Goal: Task Accomplishment & Management: Manage account settings

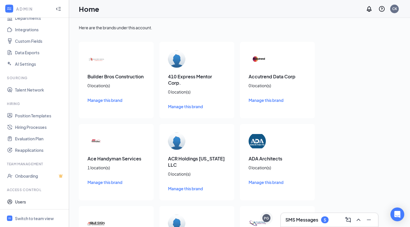
scroll to position [72, 0]
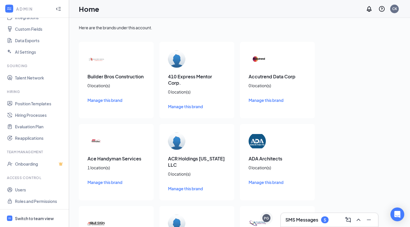
click at [34, 216] on div "Switch to team view" at bounding box center [34, 219] width 39 height 6
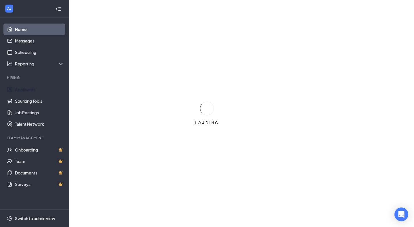
click at [28, 89] on link "Applicants" at bounding box center [39, 89] width 49 height 11
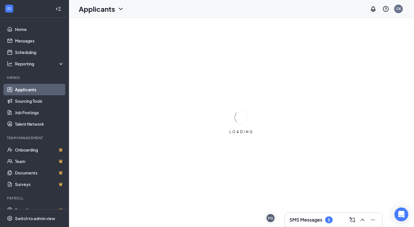
click at [309, 221] on h3 "SMS Messages" at bounding box center [305, 220] width 33 height 6
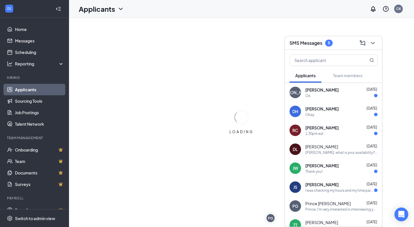
click at [341, 130] on div "Roger Carson Sep 4" at bounding box center [341, 128] width 72 height 6
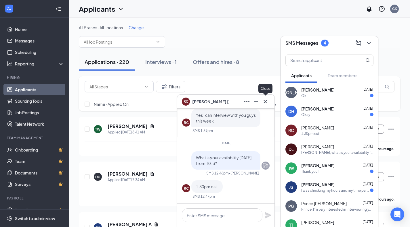
click at [266, 103] on icon "Cross" at bounding box center [265, 101] width 7 height 7
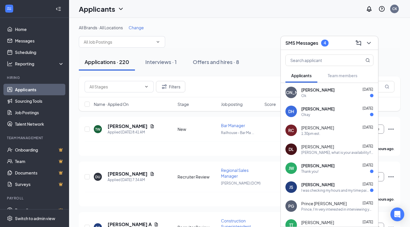
click at [336, 191] on div "I was checking my hours and my time paid time off request was all revoked ?" at bounding box center [335, 190] width 69 height 5
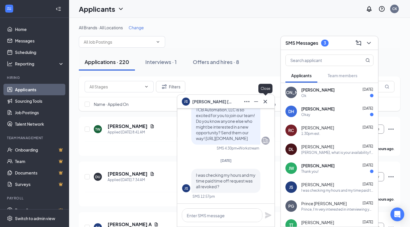
click at [266, 100] on icon "Cross" at bounding box center [264, 101] width 3 height 3
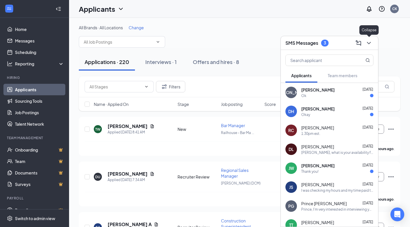
click at [370, 42] on icon "ChevronDown" at bounding box center [368, 43] width 4 height 2
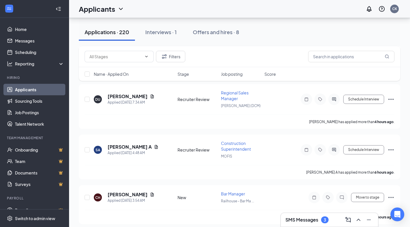
scroll to position [86, 0]
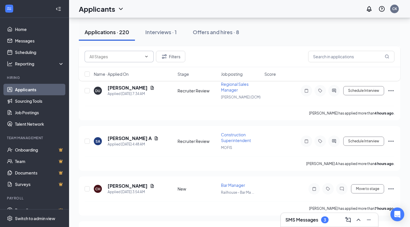
click at [106, 58] on input "text" at bounding box center [115, 56] width 52 height 6
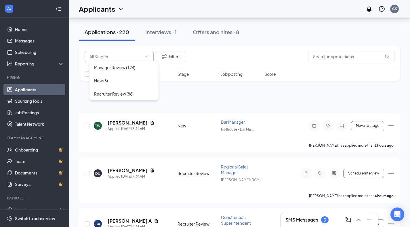
scroll to position [0, 0]
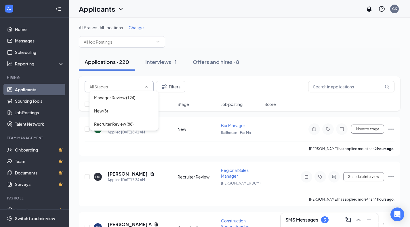
click at [137, 38] on span at bounding box center [122, 41] width 86 height 11
click at [148, 42] on input "text" at bounding box center [119, 42] width 70 height 6
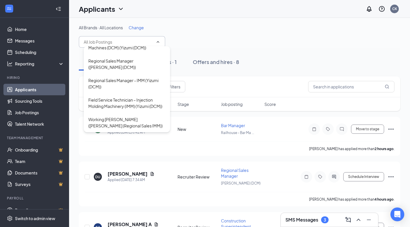
scroll to position [122, 0]
click at [135, 102] on div "Field Service Technician – Injection Molding Machinery (IMM) (Yizumi (DCM))" at bounding box center [126, 103] width 77 height 13
type input "Field Service Technician – Injection Molding Machinery (IMM) (Yizumi (DCM))"
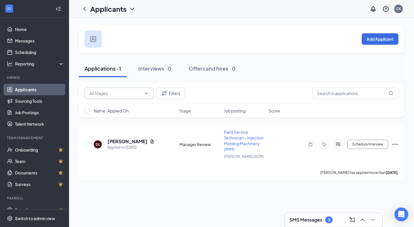
click at [129, 95] on input "text" at bounding box center [115, 93] width 52 height 6
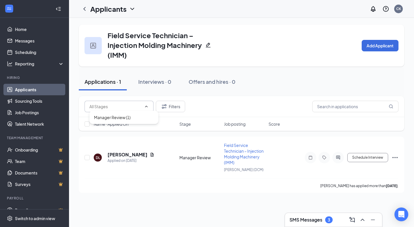
click at [85, 10] on icon "ChevronLeft" at bounding box center [84, 9] width 2 height 4
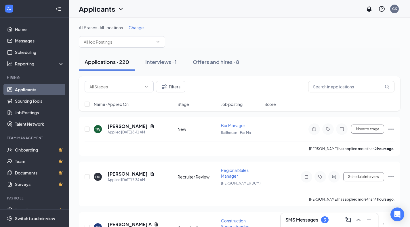
click at [133, 41] on input "text" at bounding box center [119, 42] width 70 height 6
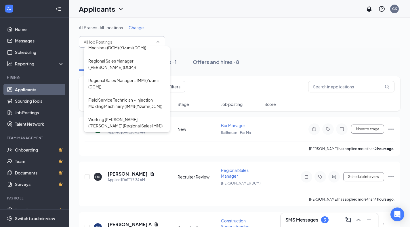
scroll to position [111, 0]
click at [145, 90] on div "Regional Sales Manager - IMM (Yizumi (DCM))" at bounding box center [126, 83] width 77 height 13
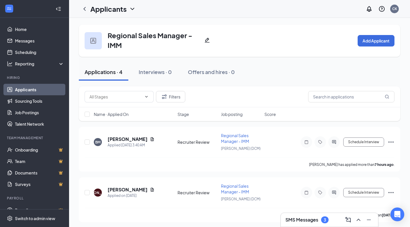
click at [121, 95] on input "text" at bounding box center [115, 97] width 52 height 6
click at [85, 10] on icon "ChevronLeft" at bounding box center [84, 9] width 2 height 4
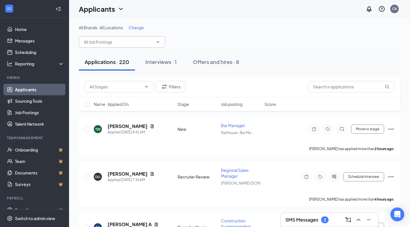
click at [118, 44] on input "text" at bounding box center [119, 42] width 70 height 6
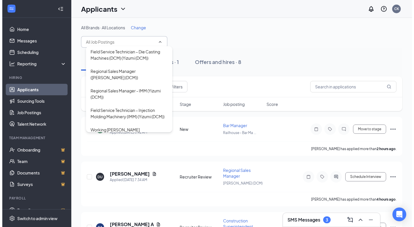
scroll to position [85, 0]
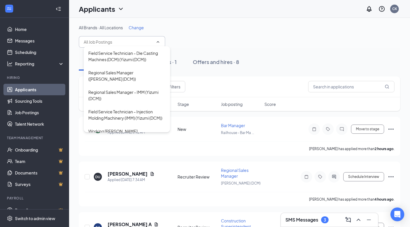
click at [122, 82] on div "Regional Sales Manager ([PERSON_NAME] (DCM))" at bounding box center [126, 76] width 77 height 13
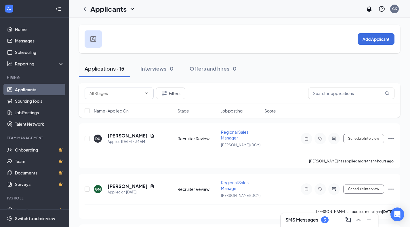
click at [137, 99] on div "Filters" at bounding box center [239, 93] width 321 height 21
click at [137, 94] on input "text" at bounding box center [115, 93] width 52 height 6
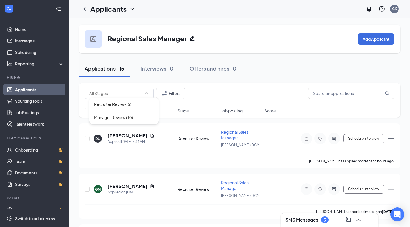
click at [135, 103] on div "Recruiter Review (5)" at bounding box center [124, 104] width 60 height 6
type input "Recruiter Review (5)"
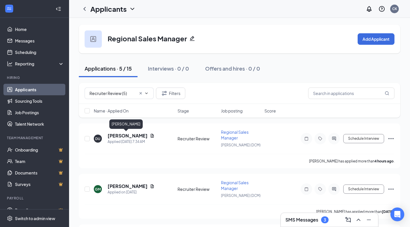
click at [124, 137] on h5 "Derek Undem" at bounding box center [128, 136] width 40 height 6
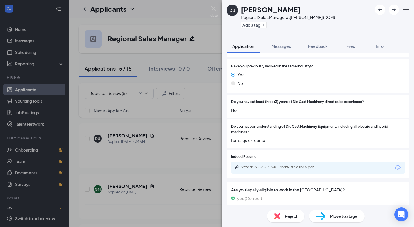
scroll to position [86, 0]
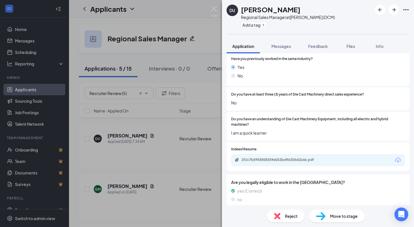
click at [287, 222] on div "Reject" at bounding box center [285, 216] width 37 height 13
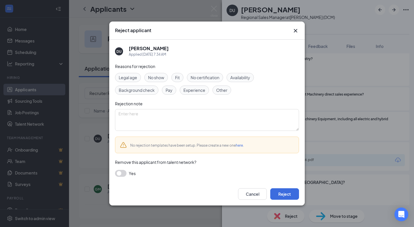
click at [289, 185] on div "Cancel Reject" at bounding box center [206, 194] width 195 height 23
click at [289, 188] on div "Cancel Reject" at bounding box center [206, 194] width 195 height 23
click at [295, 190] on button "Reject" at bounding box center [284, 194] width 29 height 11
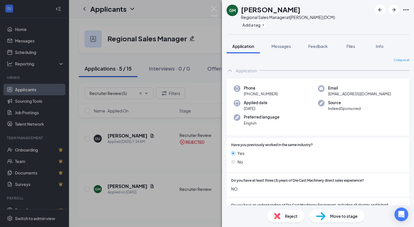
click at [290, 220] on div "Reject" at bounding box center [285, 216] width 37 height 13
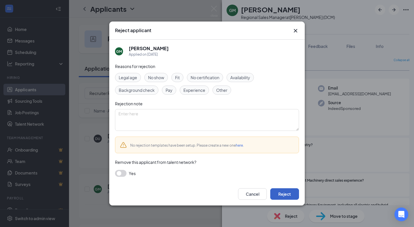
click at [291, 193] on button "Reject" at bounding box center [284, 194] width 29 height 11
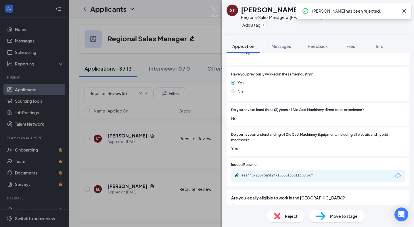
scroll to position [92, 0]
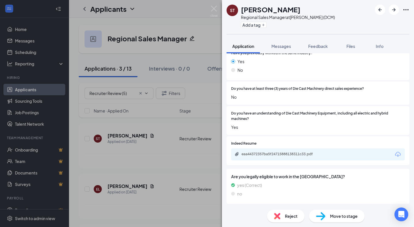
click at [394, 154] on icon "Download" at bounding box center [397, 154] width 7 height 7
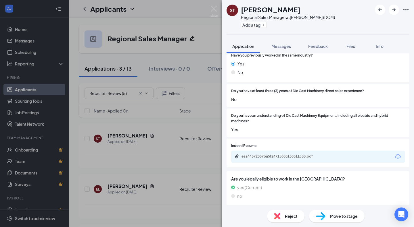
click at [298, 220] on div "Reject" at bounding box center [285, 216] width 37 height 13
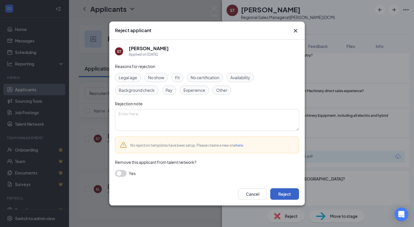
click at [292, 193] on button "Reject" at bounding box center [284, 194] width 29 height 11
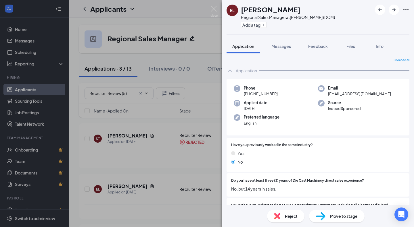
click at [281, 217] on div "Reject" at bounding box center [285, 216] width 37 height 13
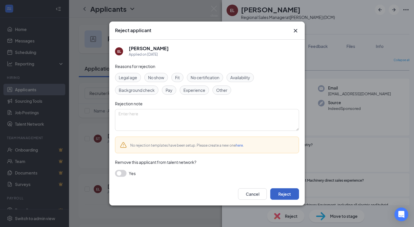
click at [283, 190] on button "Reject" at bounding box center [284, 194] width 29 height 11
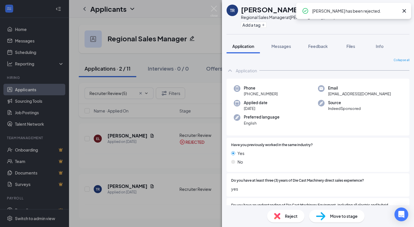
scroll to position [114, 0]
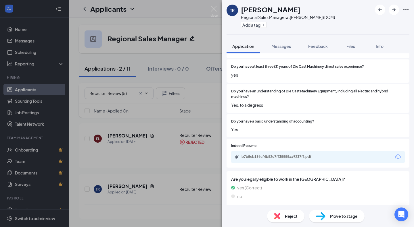
click at [333, 216] on span "Move to stage" at bounding box center [344, 216] width 28 height 6
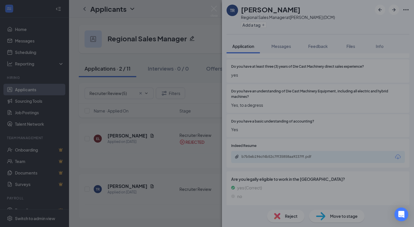
type input "Manager Review (next stage)"
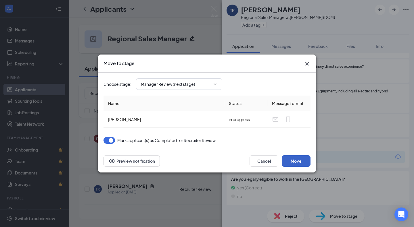
click at [306, 160] on button "Move" at bounding box center [296, 161] width 29 height 11
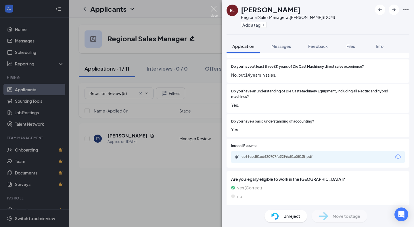
click at [214, 10] on img at bounding box center [213, 11] width 7 height 11
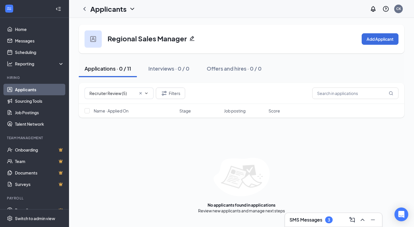
click at [85, 10] on icon "ChevronLeft" at bounding box center [84, 9] width 2 height 4
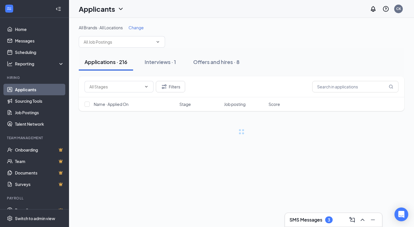
click at [143, 43] on input "text" at bounding box center [119, 42] width 70 height 6
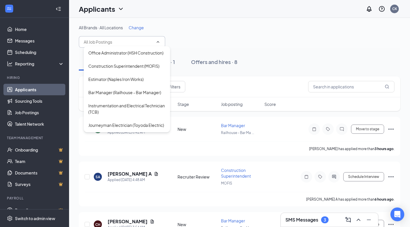
click at [135, 54] on div "Office Administrator (HSH Construction)" at bounding box center [125, 53] width 75 height 6
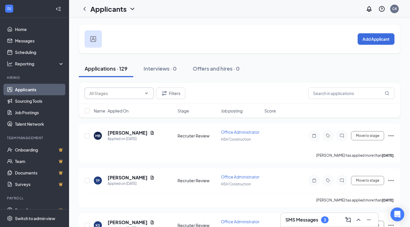
click at [120, 95] on input "text" at bounding box center [115, 93] width 52 height 6
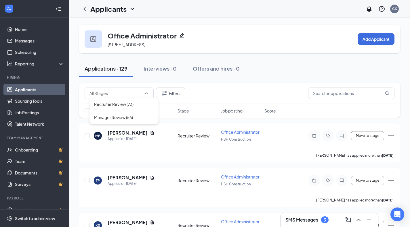
click at [123, 104] on div "Recruiter Review (73)" at bounding box center [113, 104] width 39 height 6
type input "Recruiter Review (73)"
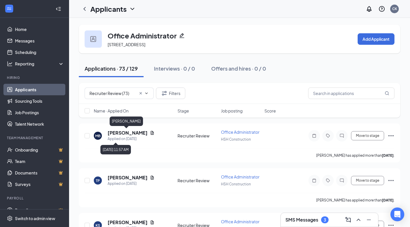
click at [123, 133] on h5 "Meghan Bahry" at bounding box center [128, 133] width 40 height 6
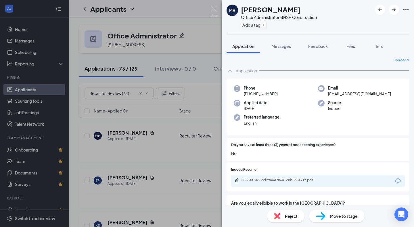
drag, startPoint x: 355, startPoint y: 141, endPoint x: 359, endPoint y: 147, distance: 7.2
drag, startPoint x: 359, startPoint y: 147, endPoint x: 291, endPoint y: 222, distance: 101.1
click at [291, 222] on div "Reject" at bounding box center [285, 216] width 37 height 13
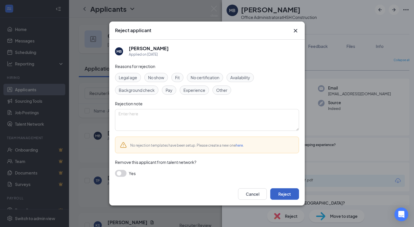
click at [292, 199] on button "Reject" at bounding box center [284, 194] width 29 height 11
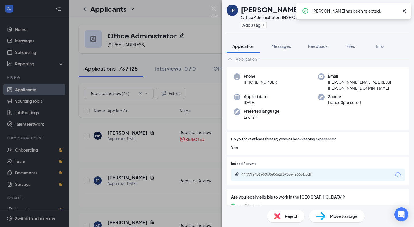
scroll to position [11, 0]
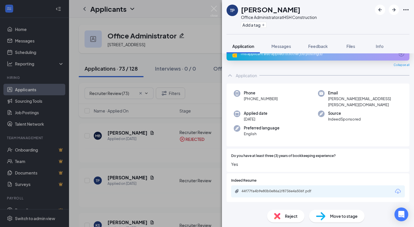
click at [345, 216] on span "Move to stage" at bounding box center [344, 216] width 28 height 6
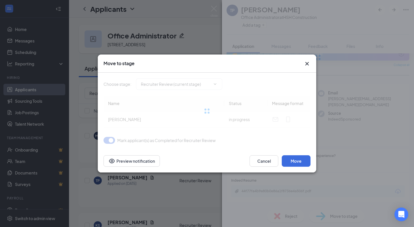
type input "Reviewed (next stage)"
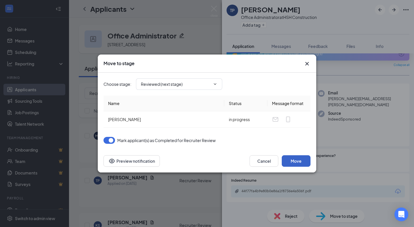
click at [304, 160] on button "Move" at bounding box center [296, 161] width 29 height 11
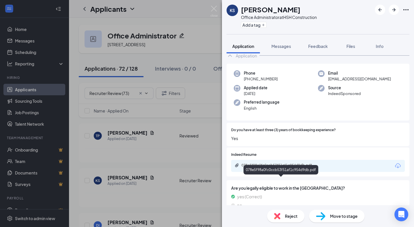
scroll to position [24, 0]
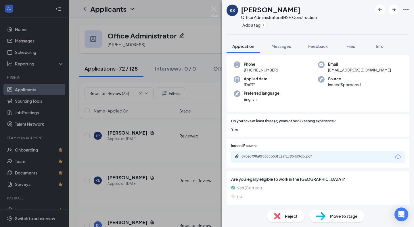
click at [344, 216] on span "Move to stage" at bounding box center [344, 216] width 28 height 6
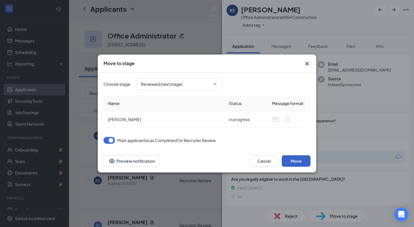
click at [290, 158] on button "Move" at bounding box center [296, 161] width 29 height 11
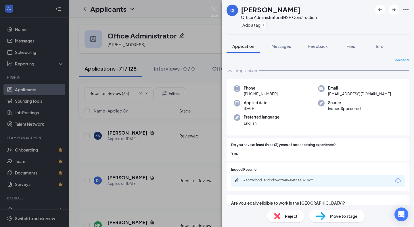
click at [352, 214] on span "Move to stage" at bounding box center [344, 216] width 28 height 6
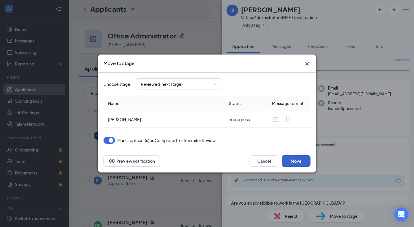
click at [304, 158] on button "Move" at bounding box center [296, 161] width 29 height 11
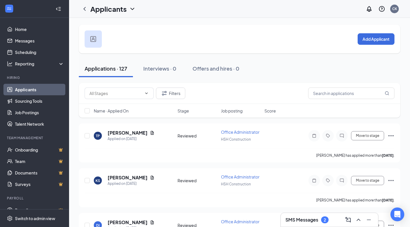
click at [119, 91] on input "text" at bounding box center [115, 93] width 52 height 6
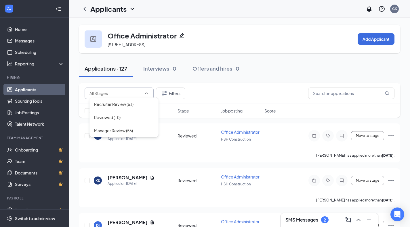
click at [118, 118] on div "Reviewed (10)" at bounding box center [107, 117] width 26 height 6
type input "Reviewed (10)"
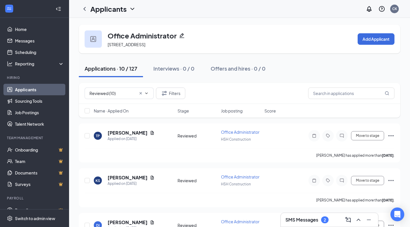
click at [87, 114] on div at bounding box center [88, 111] width 6 height 6
click at [87, 112] on input "checkbox" at bounding box center [87, 110] width 5 height 5
checkbox input "true"
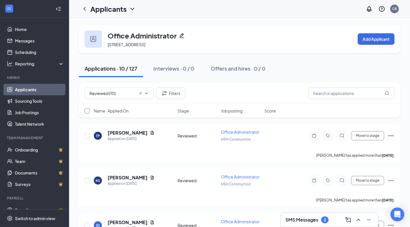
checkbox input "true"
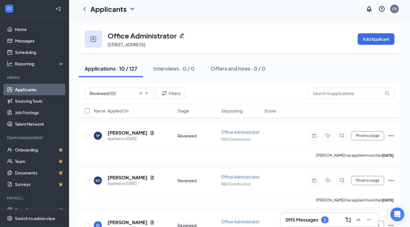
checkbox input "true"
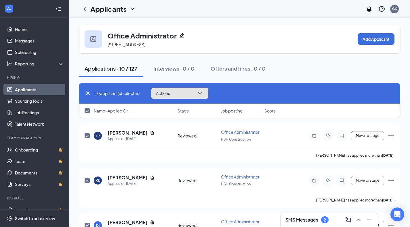
click at [180, 97] on button "Actions" at bounding box center [179, 93] width 57 height 11
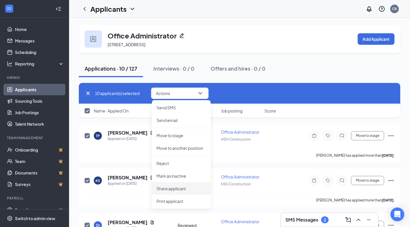
click at [183, 191] on p "Share applicant" at bounding box center [180, 189] width 49 height 6
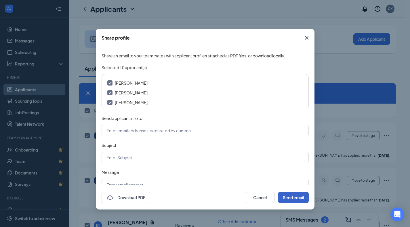
click at [295, 193] on button "Send email" at bounding box center [293, 197] width 31 height 11
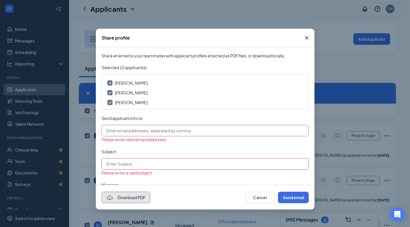
click at [141, 199] on button "Download PDF" at bounding box center [125, 197] width 49 height 11
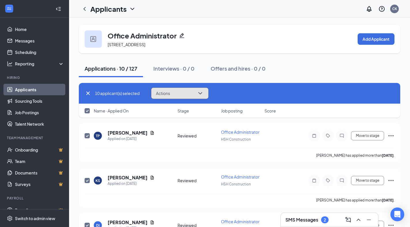
click at [174, 90] on button "Actions" at bounding box center [179, 93] width 57 height 11
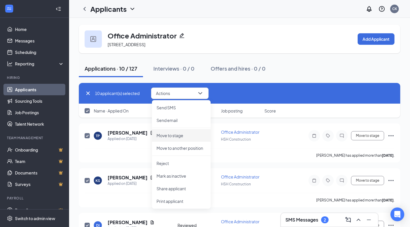
click at [175, 131] on li "Move to stage" at bounding box center [181, 135] width 59 height 13
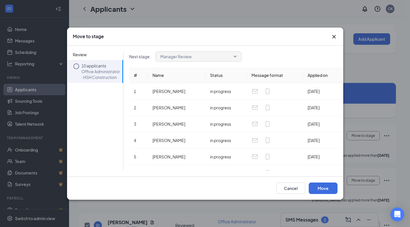
click at [0, 24] on div "Move to stage Review 10 applicants Office Administrator · HSH Construction Next…" at bounding box center [205, 113] width 410 height 227
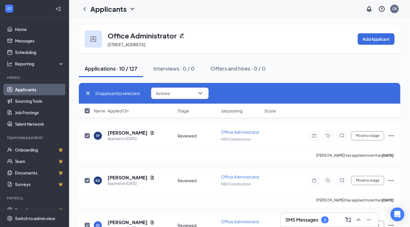
click at [187, 100] on div "10 applicant(s) selected Actions Send SMS Send email Move to stage Move to anot…" at bounding box center [239, 93] width 321 height 21
click at [187, 97] on button "Actions" at bounding box center [179, 93] width 57 height 11
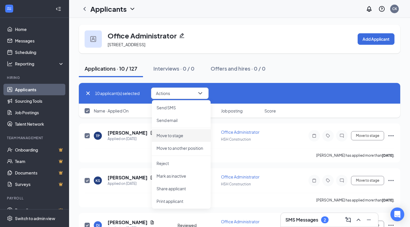
click at [189, 134] on p "Move to stage" at bounding box center [180, 136] width 49 height 6
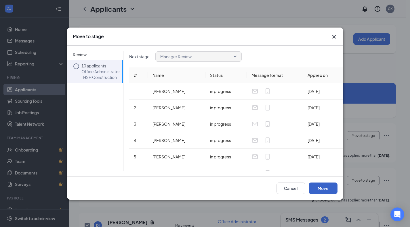
click at [332, 190] on button "Move" at bounding box center [322, 188] width 29 height 11
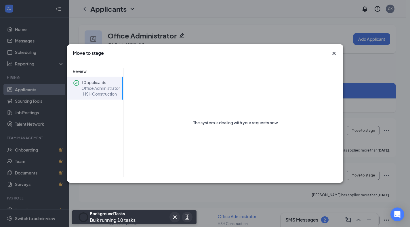
click at [333, 54] on icon "Cross" at bounding box center [333, 53] width 3 height 3
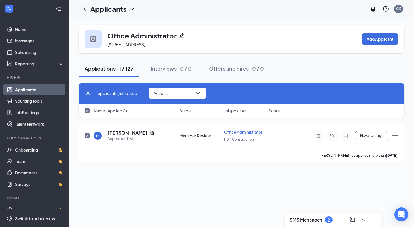
click at [32, 93] on link "Applicants" at bounding box center [39, 89] width 49 height 11
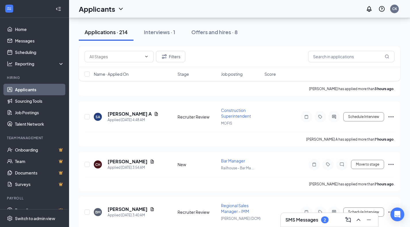
scroll to position [60, 0]
click at [113, 57] on input "text" at bounding box center [115, 56] width 52 height 6
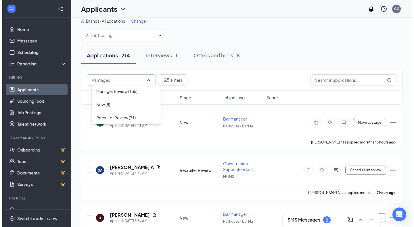
scroll to position [0, 0]
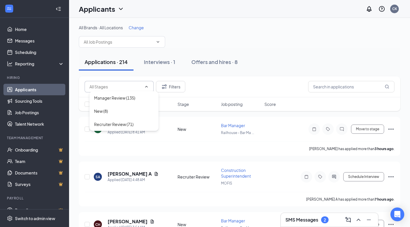
click at [111, 39] on input "text" at bounding box center [119, 42] width 70 height 6
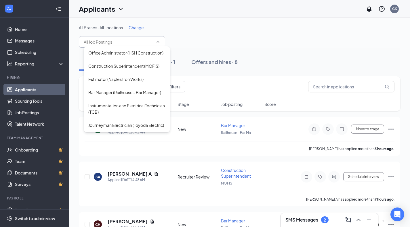
click at [147, 69] on div "Construction Superintendent (MOFIS)" at bounding box center [123, 66] width 71 height 6
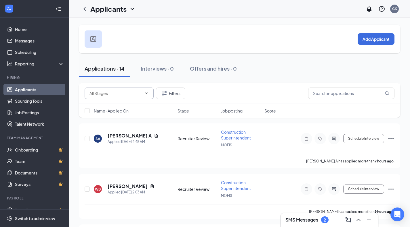
click at [114, 96] on input "text" at bounding box center [115, 93] width 52 height 6
click at [116, 105] on div "Recruiter Review (6)" at bounding box center [112, 104] width 37 height 6
type input "Recruiter Review (6)"
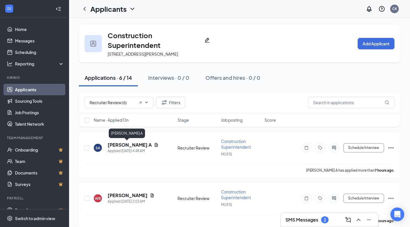
click at [126, 145] on h5 "[PERSON_NAME] A" at bounding box center [130, 145] width 44 height 6
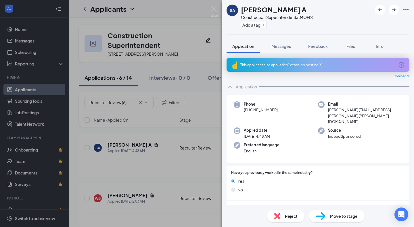
click at [332, 216] on span "Move to stage" at bounding box center [344, 216] width 28 height 6
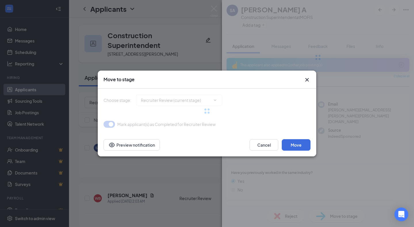
type input "Manager Review (next stage)"
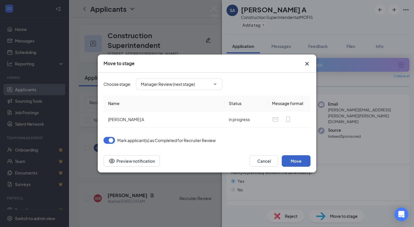
click at [305, 160] on button "Move" at bounding box center [296, 161] width 29 height 11
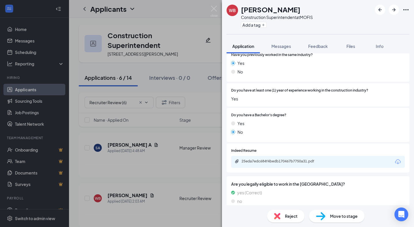
scroll to position [95, 0]
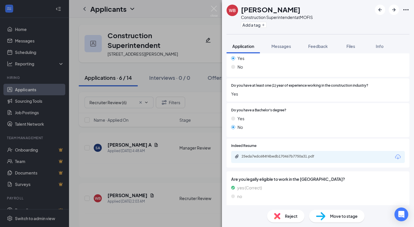
click at [333, 217] on span "Move to stage" at bounding box center [344, 216] width 28 height 6
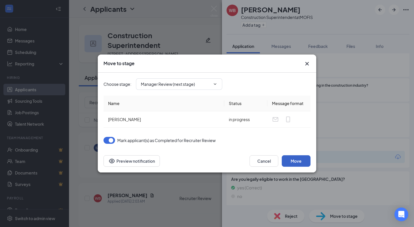
click at [299, 161] on button "Move" at bounding box center [296, 161] width 29 height 11
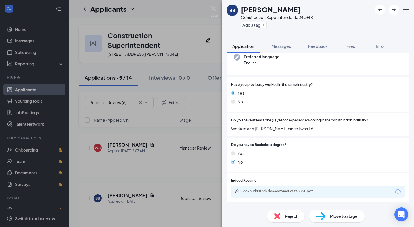
scroll to position [86, 0]
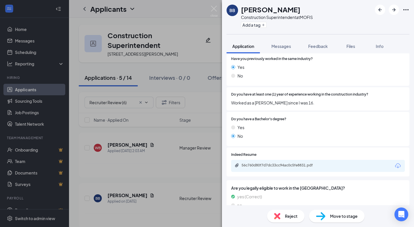
click at [342, 217] on span "Move to stage" at bounding box center [344, 216] width 28 height 6
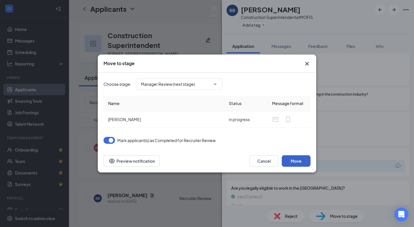
click at [302, 160] on button "Move" at bounding box center [296, 161] width 29 height 11
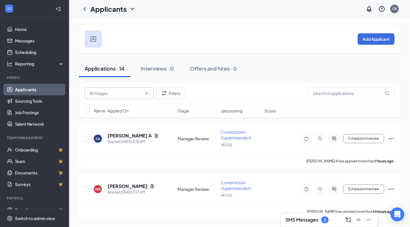
click at [112, 95] on div "Filters" at bounding box center [239, 93] width 321 height 21
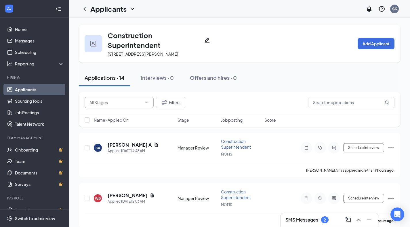
click at [114, 102] on input "text" at bounding box center [115, 102] width 52 height 6
click at [118, 114] on div "Manager Review (14)" at bounding box center [113, 113] width 39 height 6
type input "Manager Review (14)"
click at [87, 148] on input "checkbox" at bounding box center [87, 147] width 5 height 5
checkbox input "true"
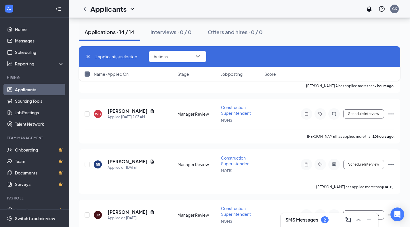
scroll to position [86, 0]
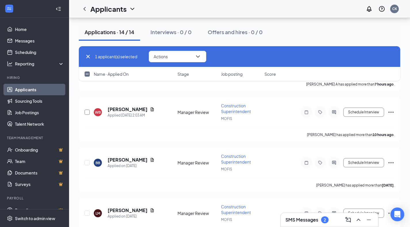
click at [88, 113] on input "checkbox" at bounding box center [87, 112] width 5 height 5
checkbox input "true"
click at [89, 162] on input "checkbox" at bounding box center [87, 162] width 5 height 5
checkbox input "true"
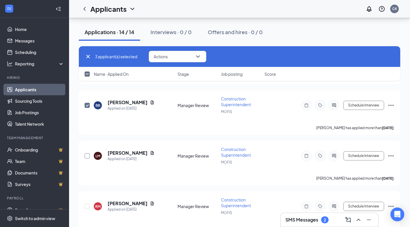
click at [87, 155] on input "checkbox" at bounding box center [87, 155] width 5 height 5
checkbox input "true"
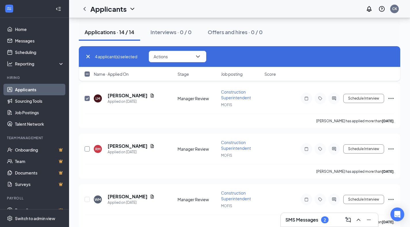
click at [86, 147] on input "checkbox" at bounding box center [87, 149] width 5 height 5
checkbox input "true"
click at [88, 197] on input "checkbox" at bounding box center [87, 199] width 5 height 5
checkbox input "true"
click at [174, 56] on button "Actions" at bounding box center [177, 56] width 57 height 11
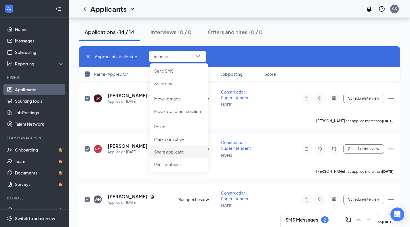
click at [179, 151] on p "Share applicant" at bounding box center [178, 152] width 49 height 6
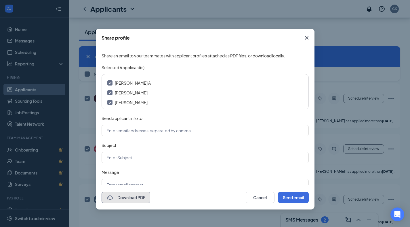
click at [117, 199] on button "Download PDF" at bounding box center [125, 197] width 49 height 11
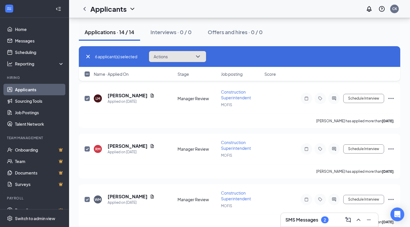
click at [169, 53] on button "Actions" at bounding box center [177, 56] width 57 height 11
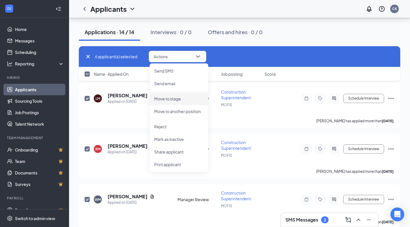
click at [169, 102] on li "Move to stage" at bounding box center [178, 99] width 59 height 13
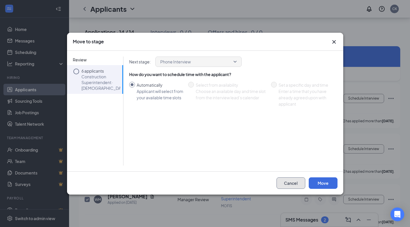
click at [290, 181] on button "Cancel" at bounding box center [290, 183] width 29 height 11
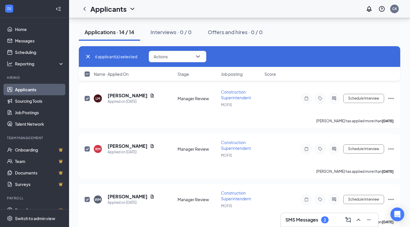
click at [16, 94] on link "Applicants" at bounding box center [39, 89] width 49 height 11
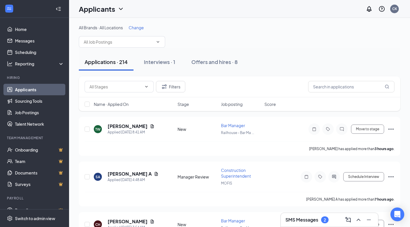
click at [115, 37] on span at bounding box center [122, 41] width 86 height 11
click at [149, 41] on input "text" at bounding box center [119, 42] width 70 height 6
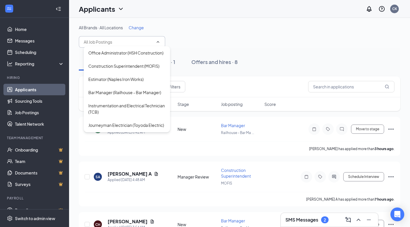
click at [134, 82] on div "Estimator (Naples Iron Works)" at bounding box center [115, 79] width 55 height 6
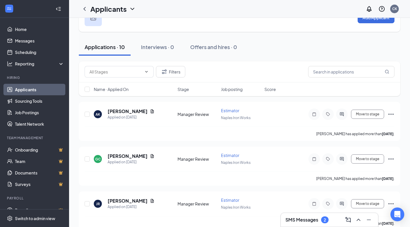
scroll to position [29, 0]
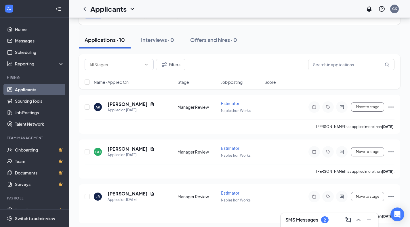
click at [115, 61] on span at bounding box center [119, 64] width 69 height 11
click at [113, 66] on input "text" at bounding box center [115, 65] width 52 height 6
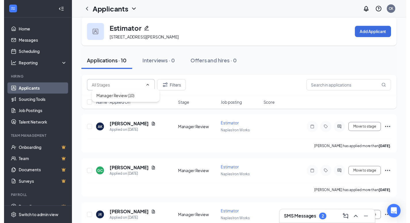
scroll to position [0, 0]
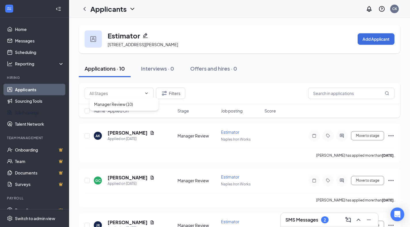
click at [33, 112] on link "Job Postings" at bounding box center [39, 112] width 49 height 11
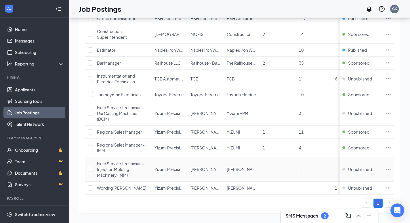
scroll to position [108, 0]
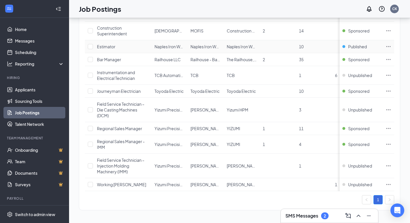
click at [366, 44] on span "Published" at bounding box center [357, 47] width 19 height 6
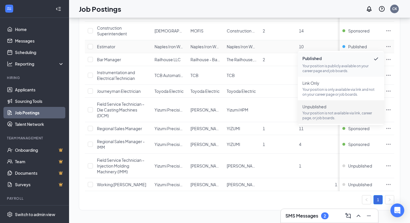
click at [327, 113] on p "Your position is not available via link, career page, or job boards." at bounding box center [340, 116] width 77 height 10
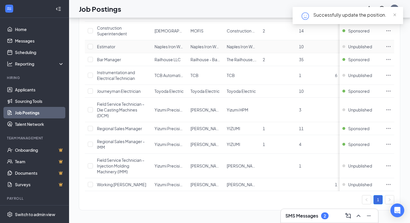
click at [390, 44] on icon "Ellipses" at bounding box center [388, 47] width 6 height 6
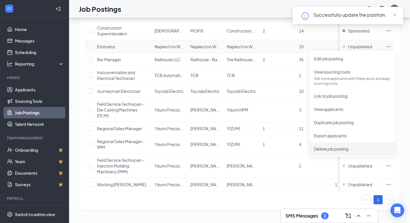
click at [326, 142] on li "Delete job posting" at bounding box center [352, 148] width 86 height 13
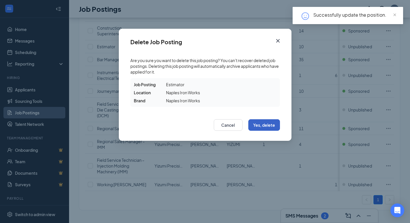
click at [266, 129] on button "Yes, delete" at bounding box center [264, 124] width 32 height 11
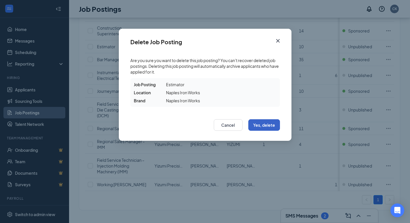
click at [266, 124] on button "Yes, delete" at bounding box center [264, 124] width 32 height 11
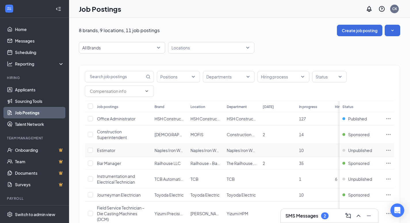
click at [391, 149] on icon "Ellipses" at bounding box center [388, 150] width 6 height 6
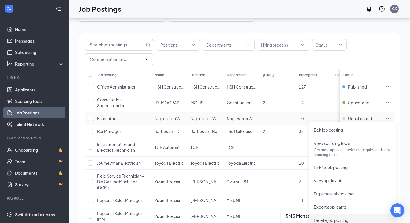
scroll to position [57, 0]
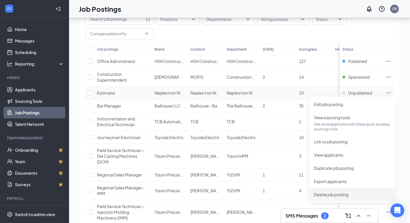
click at [336, 195] on span "Delete job posting" at bounding box center [331, 194] width 34 height 5
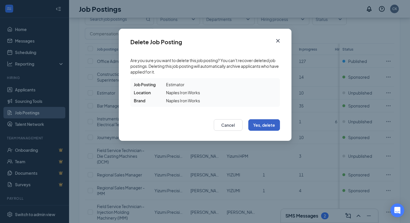
click at [260, 128] on button "Yes, delete" at bounding box center [264, 124] width 32 height 11
click at [270, 124] on button "Yes, delete" at bounding box center [264, 124] width 32 height 11
click at [277, 43] on icon "Cross" at bounding box center [277, 40] width 7 height 7
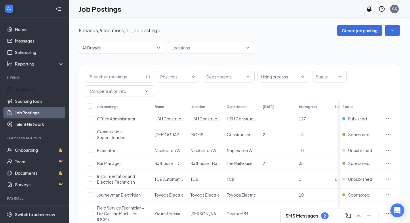
click at [48, 87] on link "Applicants" at bounding box center [39, 89] width 49 height 11
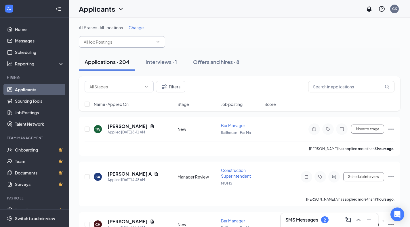
click at [111, 40] on input "text" at bounding box center [119, 42] width 70 height 6
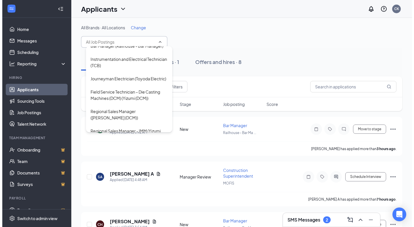
scroll to position [34, 0]
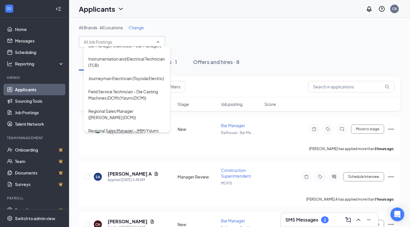
click at [141, 49] on div "Bar Manager (Railhouse - Bar Manager)" at bounding box center [124, 46] width 73 height 6
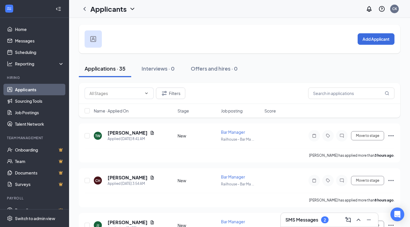
click at [112, 97] on span at bounding box center [119, 93] width 69 height 11
click at [111, 96] on span at bounding box center [119, 93] width 69 height 11
click at [113, 90] on input "text" at bounding box center [115, 93] width 52 height 6
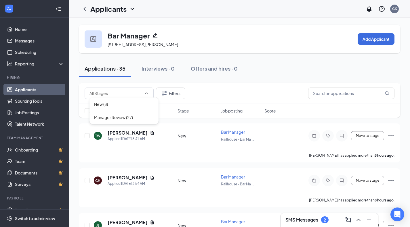
click at [140, 107] on div "New (8)" at bounding box center [124, 104] width 60 height 6
type input "New (8)"
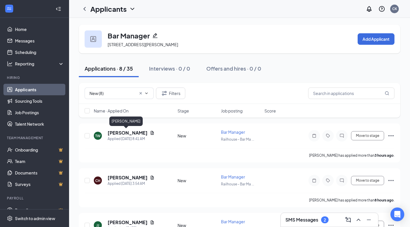
click at [119, 133] on h5 "TEVIN WEIND" at bounding box center [128, 133] width 40 height 6
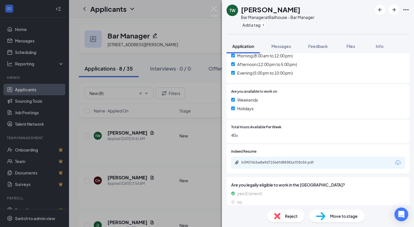
scroll to position [186, 0]
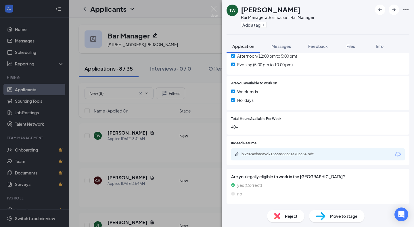
click at [394, 155] on icon "Download" at bounding box center [397, 154] width 7 height 7
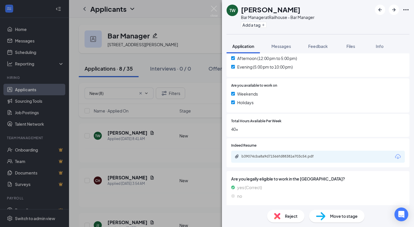
click at [279, 214] on img at bounding box center [277, 216] width 6 height 6
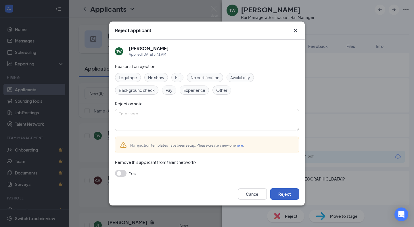
click at [280, 194] on button "Reject" at bounding box center [284, 194] width 29 height 11
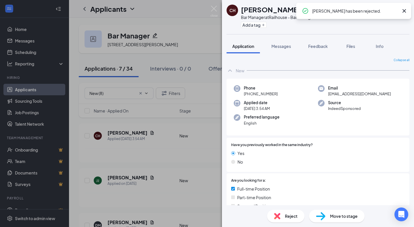
scroll to position [144, 0]
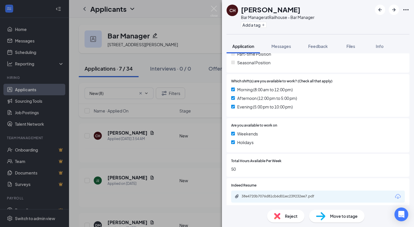
click at [397, 197] on icon "Download" at bounding box center [397, 196] width 7 height 7
click at [341, 218] on span "Move to stage" at bounding box center [344, 216] width 28 height 6
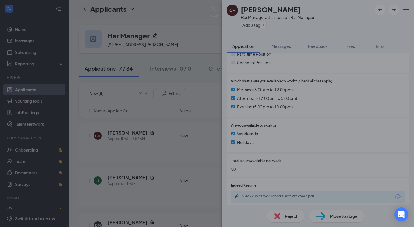
type input "Recruiter Review (next stage)"
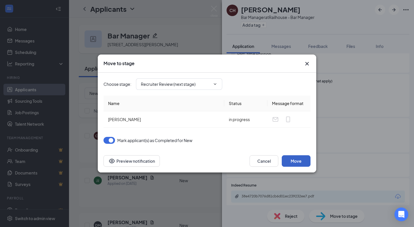
click at [287, 161] on button "Move" at bounding box center [296, 161] width 29 height 11
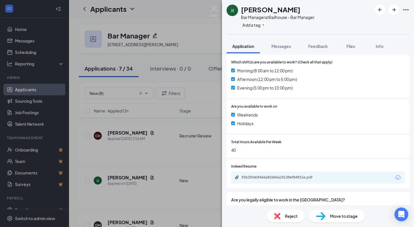
scroll to position [186, 0]
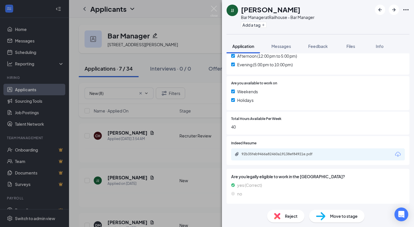
click at [395, 151] on icon "Download" at bounding box center [397, 154] width 7 height 7
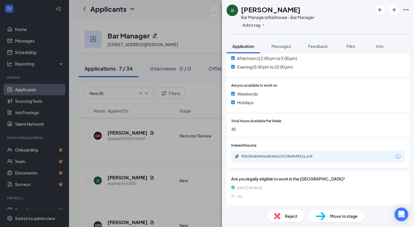
click at [278, 216] on img at bounding box center [277, 216] width 6 height 6
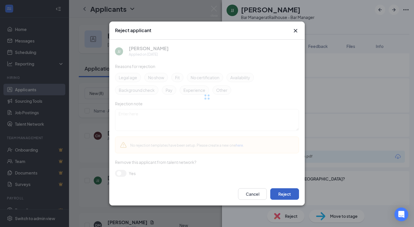
click at [278, 195] on button "Reject" at bounding box center [284, 194] width 29 height 11
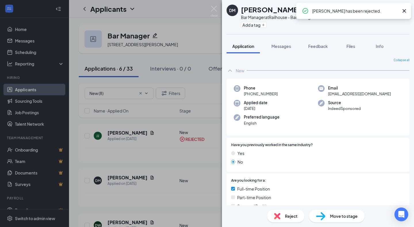
scroll to position [144, 0]
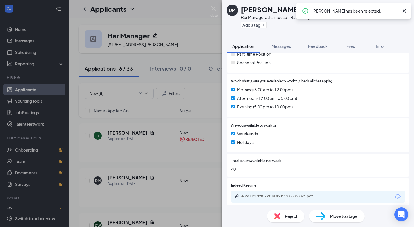
click at [291, 219] on span "Reject" at bounding box center [291, 216] width 13 height 6
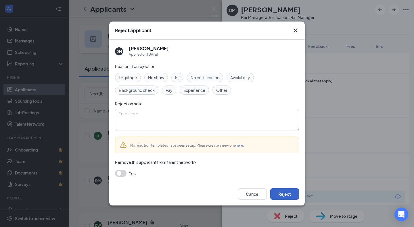
click at [296, 192] on button "Reject" at bounding box center [284, 194] width 29 height 11
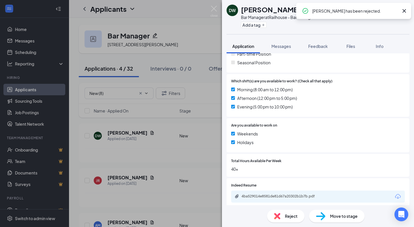
scroll to position [186, 0]
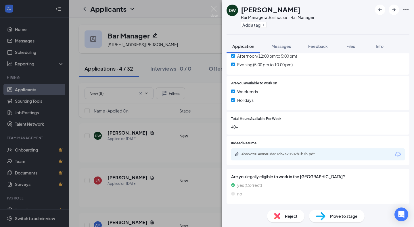
click at [395, 155] on icon "Download" at bounding box center [397, 154] width 7 height 7
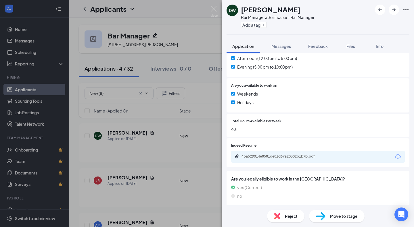
click at [339, 227] on div "Reject Move to stage" at bounding box center [318, 217] width 192 height 22
click at [339, 223] on div "Reject Move to stage" at bounding box center [318, 217] width 192 height 22
click at [335, 212] on div "Move to stage" at bounding box center [336, 216] width 55 height 13
type input "Recruiter Review (next stage)"
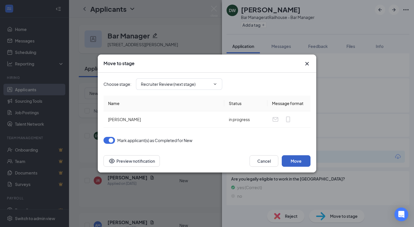
click at [304, 163] on button "Move" at bounding box center [296, 161] width 29 height 11
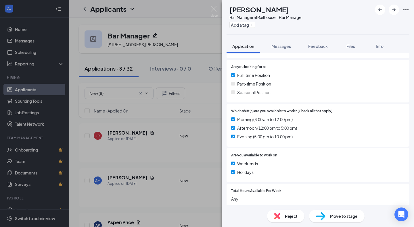
scroll to position [182, 0]
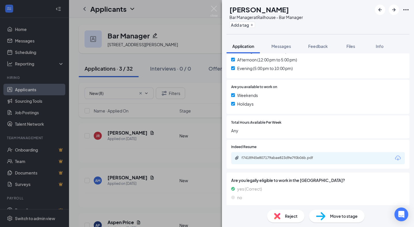
click at [394, 158] on icon "Download" at bounding box center [397, 158] width 7 height 7
click at [279, 216] on img at bounding box center [277, 216] width 6 height 6
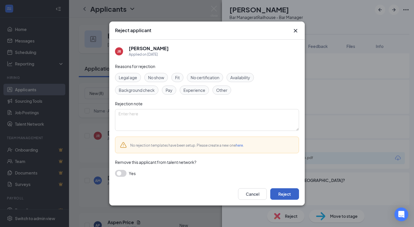
click at [276, 195] on button "Reject" at bounding box center [284, 194] width 29 height 11
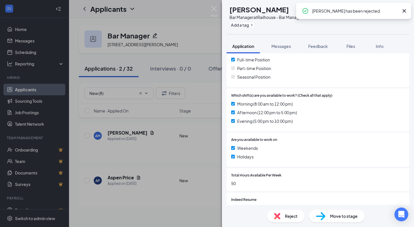
scroll to position [172, 0]
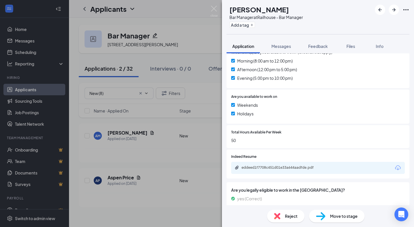
click at [396, 166] on icon "Download" at bounding box center [397, 168] width 7 height 7
click at [292, 217] on span "Reject" at bounding box center [291, 216] width 13 height 6
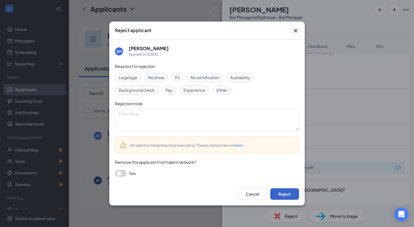
click at [292, 199] on button "Reject" at bounding box center [284, 194] width 29 height 11
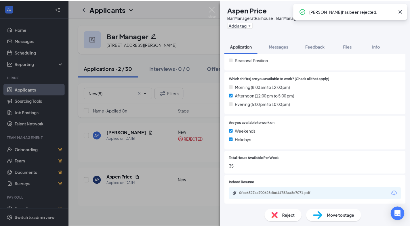
scroll to position [182, 0]
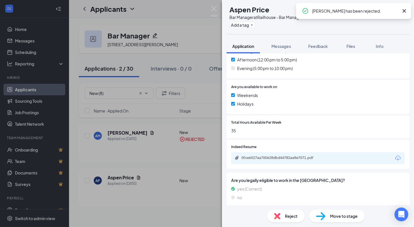
click at [396, 158] on icon "Download" at bounding box center [398, 158] width 6 height 5
click at [277, 218] on img at bounding box center [277, 216] width 6 height 6
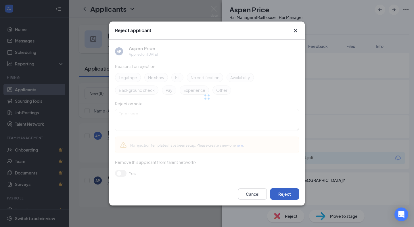
click at [281, 198] on button "Reject" at bounding box center [284, 194] width 29 height 11
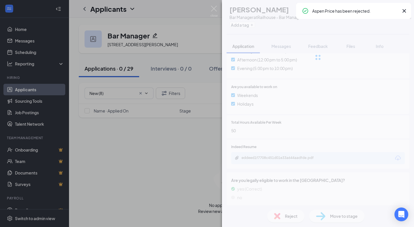
click at [210, 14] on div "AM Audrey Mapley Bar Manager at Railhouse - Bar Manager Add a tag Application M…" at bounding box center [207, 113] width 414 height 227
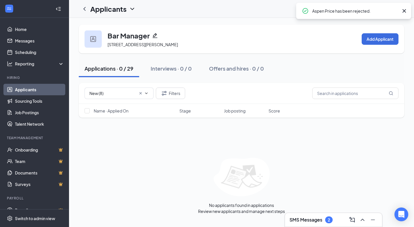
click at [54, 92] on link "Applicants" at bounding box center [39, 89] width 49 height 11
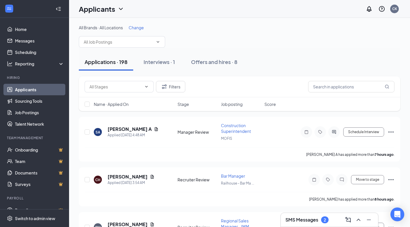
click at [94, 49] on div "Applications · 198 Interviews · 1 Offers and hires · 8" at bounding box center [239, 62] width 321 height 29
click at [98, 45] on span at bounding box center [122, 41] width 86 height 11
click at [158, 38] on span at bounding box center [122, 41] width 86 height 11
click at [105, 45] on input "text" at bounding box center [119, 42] width 70 height 6
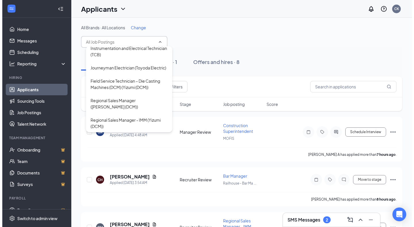
scroll to position [47, 0]
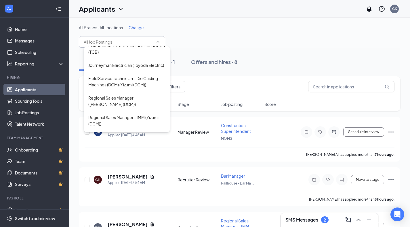
click at [148, 68] on div "Journeyman Electrician (Toyoda Electric)" at bounding box center [126, 65] width 76 height 6
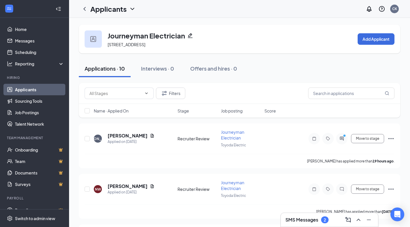
click at [121, 94] on input "text" at bounding box center [115, 93] width 52 height 6
click at [118, 102] on div "Recruiter Review (2)" at bounding box center [112, 104] width 37 height 6
type input "Recruiter Review (2)"
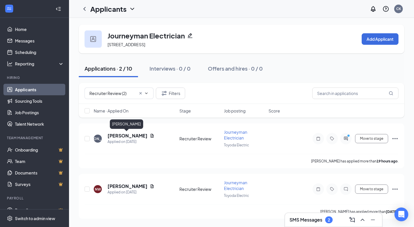
click at [119, 136] on h5 "[PERSON_NAME]" at bounding box center [128, 136] width 40 height 6
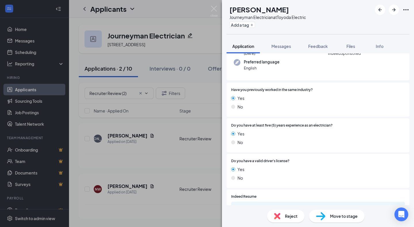
scroll to position [51, 0]
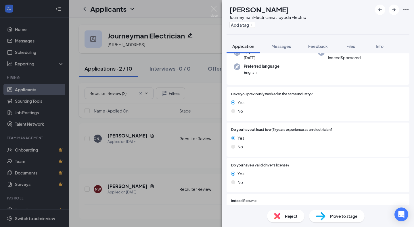
click at [335, 213] on div "Move to stage" at bounding box center [336, 216] width 55 height 13
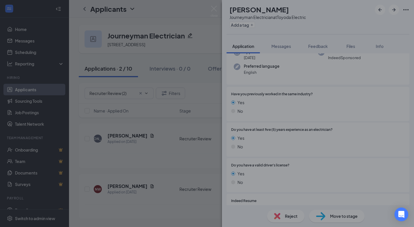
type input "Reviewed (next stage)"
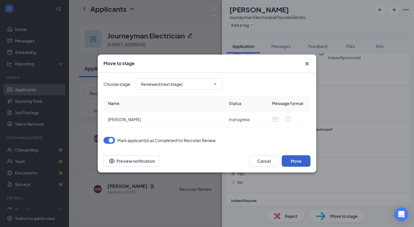
click at [300, 159] on button "Move" at bounding box center [296, 161] width 29 height 11
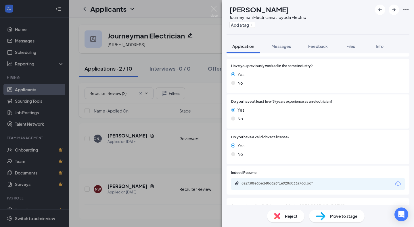
scroll to position [108, 0]
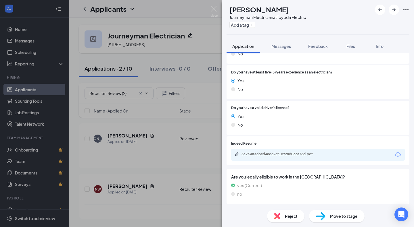
click at [336, 214] on span "Move to stage" at bounding box center [344, 216] width 28 height 6
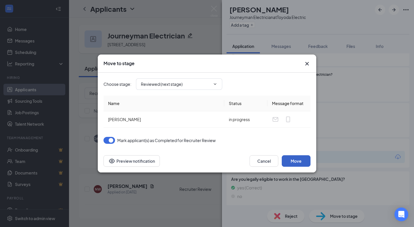
click at [304, 162] on button "Move" at bounding box center [296, 161] width 29 height 11
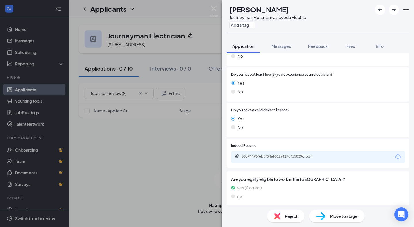
click at [218, 12] on div "JA Javier Arellano Journeyman Electrician at Toyoda Electric Add a tag Applicat…" at bounding box center [207, 113] width 414 height 227
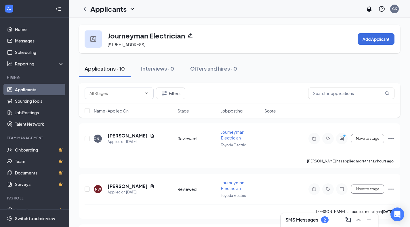
click at [52, 86] on link "Applicants" at bounding box center [39, 89] width 49 height 11
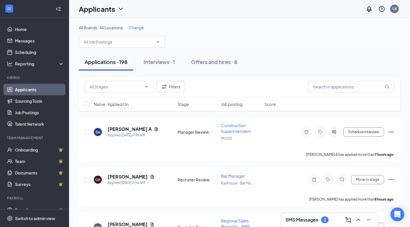
click at [104, 46] on span at bounding box center [122, 41] width 86 height 11
click at [131, 43] on input "text" at bounding box center [119, 42] width 70 height 6
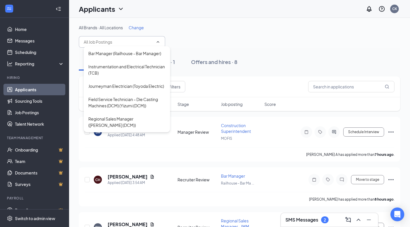
scroll to position [22, 0]
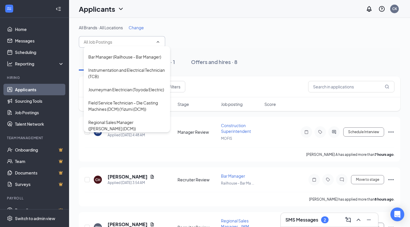
click at [151, 60] on div "Bar Manager (Railhouse - Bar Manager)" at bounding box center [124, 57] width 73 height 6
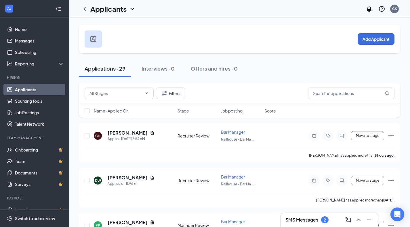
click at [139, 92] on input "text" at bounding box center [115, 93] width 52 height 6
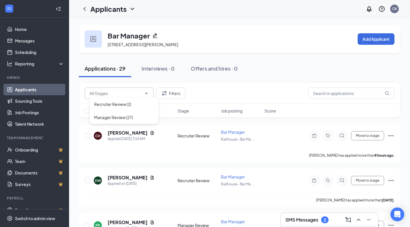
click at [135, 119] on div "Manager Review (27)" at bounding box center [124, 117] width 60 height 6
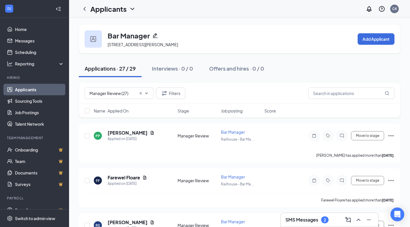
click at [114, 96] on input "Manager Review (27)" at bounding box center [112, 93] width 47 height 6
click at [112, 104] on div "Recruiter Review (2)" at bounding box center [112, 104] width 37 height 6
type input "Recruiter Review (2)"
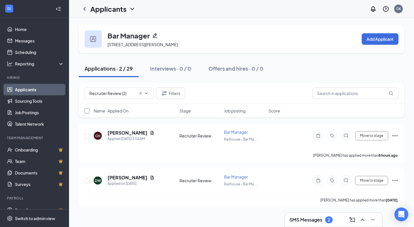
click at [87, 110] on input "checkbox" at bounding box center [87, 110] width 5 height 5
checkbox input "true"
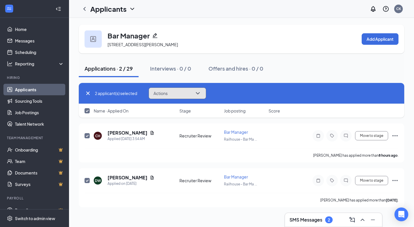
click at [172, 88] on button "Actions" at bounding box center [177, 93] width 57 height 11
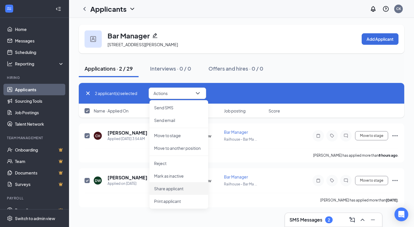
click at [170, 187] on p "Share applicant" at bounding box center [178, 189] width 49 height 6
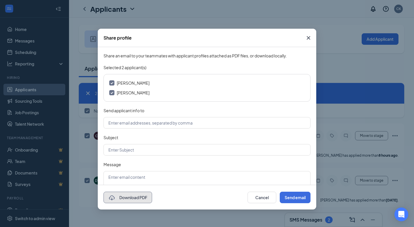
click at [127, 196] on button "Download PDF" at bounding box center [127, 197] width 49 height 11
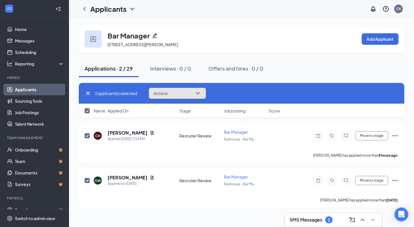
click at [166, 90] on button "Actions" at bounding box center [177, 93] width 57 height 11
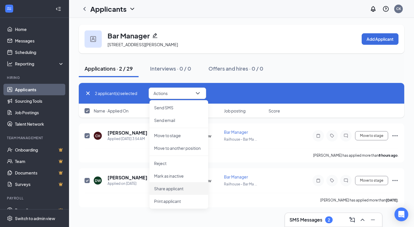
click at [160, 192] on li "Share applicant" at bounding box center [178, 189] width 59 height 13
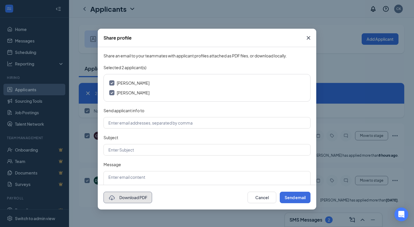
click at [144, 196] on button "Download PDF" at bounding box center [127, 197] width 49 height 11
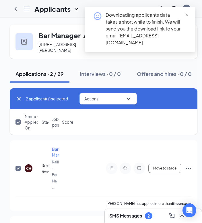
click at [186, 15] on span "close" at bounding box center [187, 15] width 4 height 4
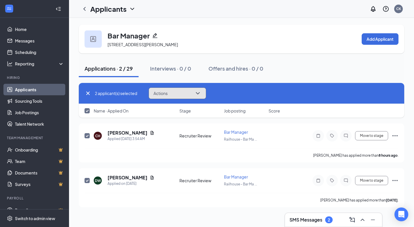
click at [193, 95] on button "Actions" at bounding box center [177, 93] width 57 height 11
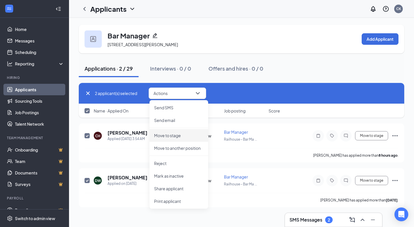
click at [172, 138] on p "Move to stage" at bounding box center [178, 136] width 49 height 6
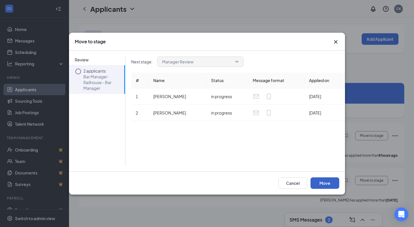
click at [324, 182] on button "Move" at bounding box center [324, 183] width 29 height 11
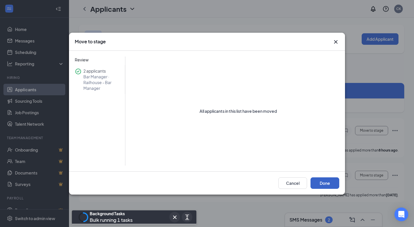
click at [324, 182] on button "Done" at bounding box center [324, 183] width 29 height 11
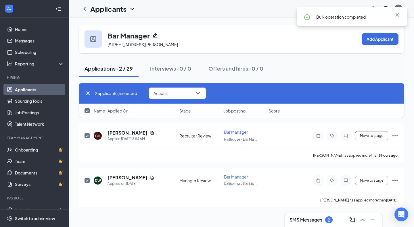
checkbox input "false"
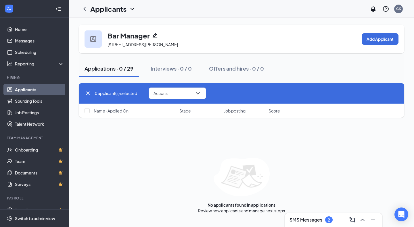
click at [15, 90] on link "Applicants" at bounding box center [39, 89] width 49 height 11
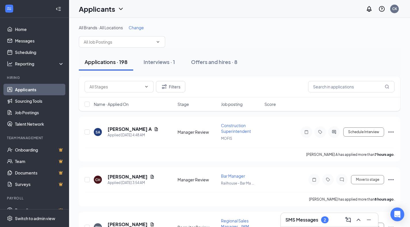
click at [158, 43] on icon "ChevronDown" at bounding box center [158, 42] width 5 height 5
click at [124, 43] on input "text" at bounding box center [119, 42] width 70 height 6
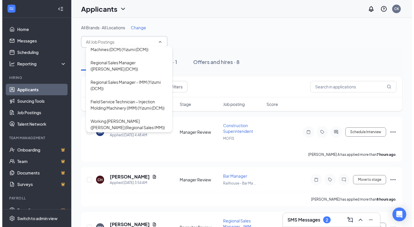
scroll to position [109, 0]
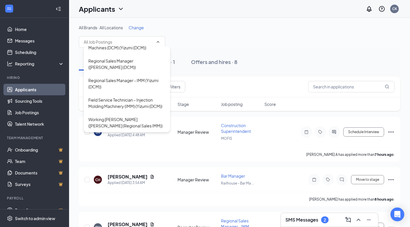
click at [136, 77] on div "Regional Sales Manager - IMM (Yizumi (DCM))" at bounding box center [126, 83] width 77 height 13
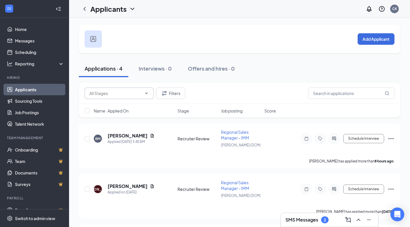
click at [125, 93] on input "text" at bounding box center [115, 93] width 52 height 6
click at [123, 106] on div "Recruiter Review (2)" at bounding box center [112, 104] width 37 height 6
type input "Recruiter Review (2)"
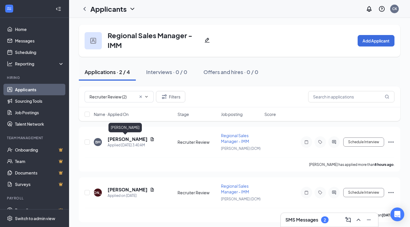
click at [123, 139] on h5 "[PERSON_NAME]" at bounding box center [128, 139] width 40 height 6
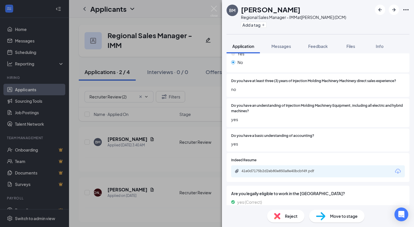
scroll to position [117, 0]
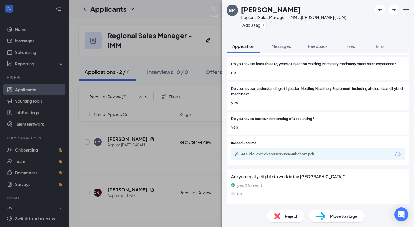
click at [395, 154] on icon "Download" at bounding box center [397, 154] width 7 height 7
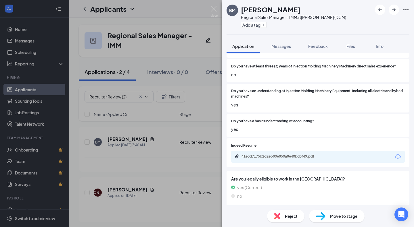
click at [394, 157] on icon "Download" at bounding box center [397, 156] width 7 height 7
click at [294, 220] on div "Reject" at bounding box center [285, 216] width 37 height 13
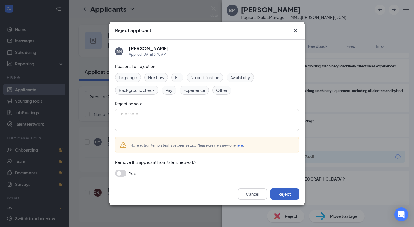
click at [286, 190] on button "Reject" at bounding box center [284, 194] width 29 height 11
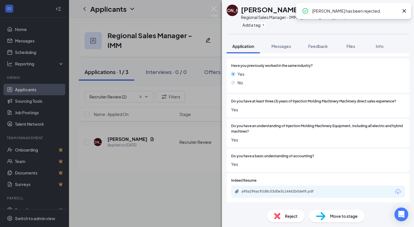
scroll to position [86, 0]
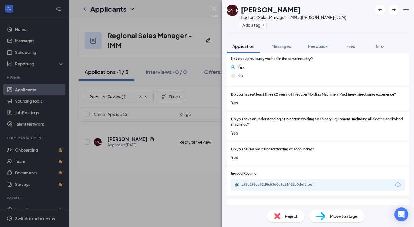
click at [343, 222] on div "Reject Move to stage" at bounding box center [318, 217] width 192 height 22
click at [343, 215] on span "Move to stage" at bounding box center [344, 216] width 28 height 6
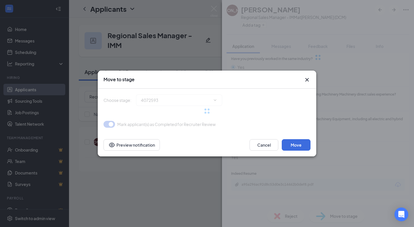
type input "Manager Review (next stage)"
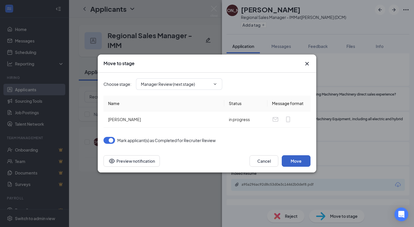
click at [291, 158] on button "Move" at bounding box center [296, 161] width 29 height 11
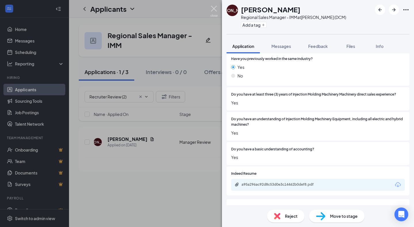
click at [212, 11] on img at bounding box center [213, 11] width 7 height 11
